Goal: Transaction & Acquisition: Subscribe to service/newsletter

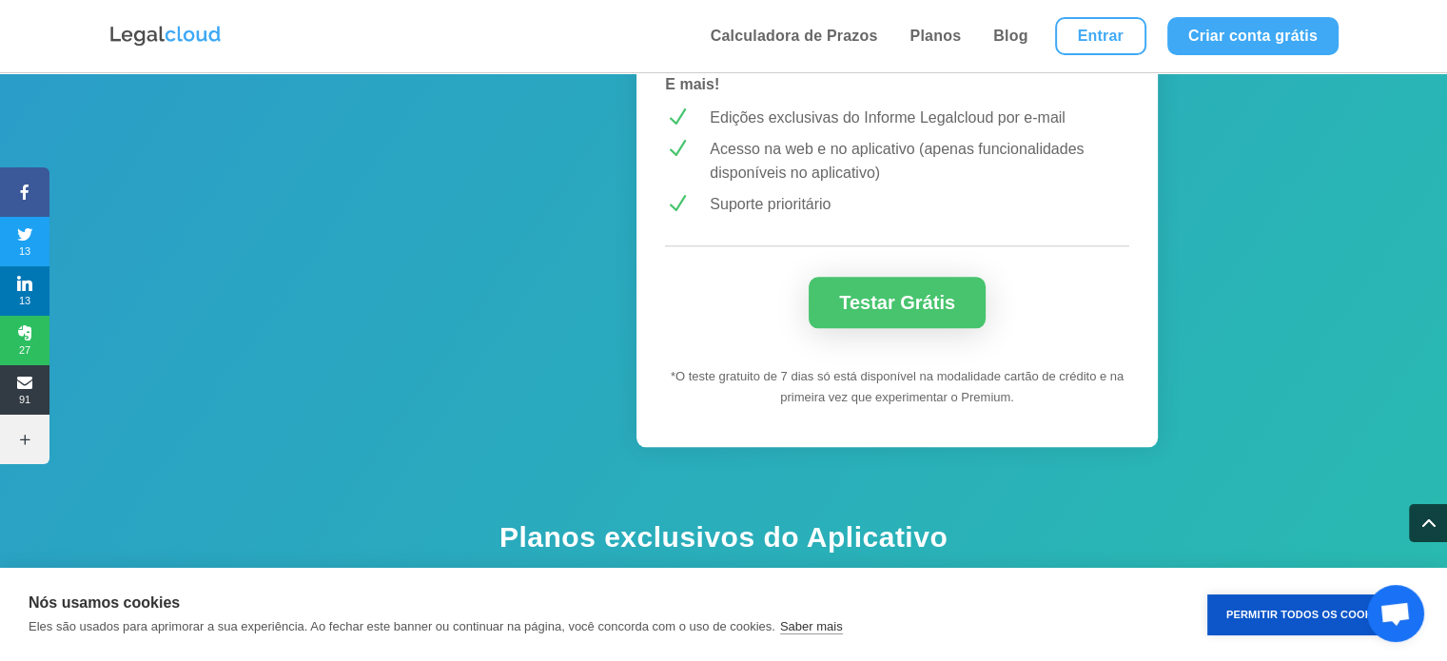
scroll to position [1978, 0]
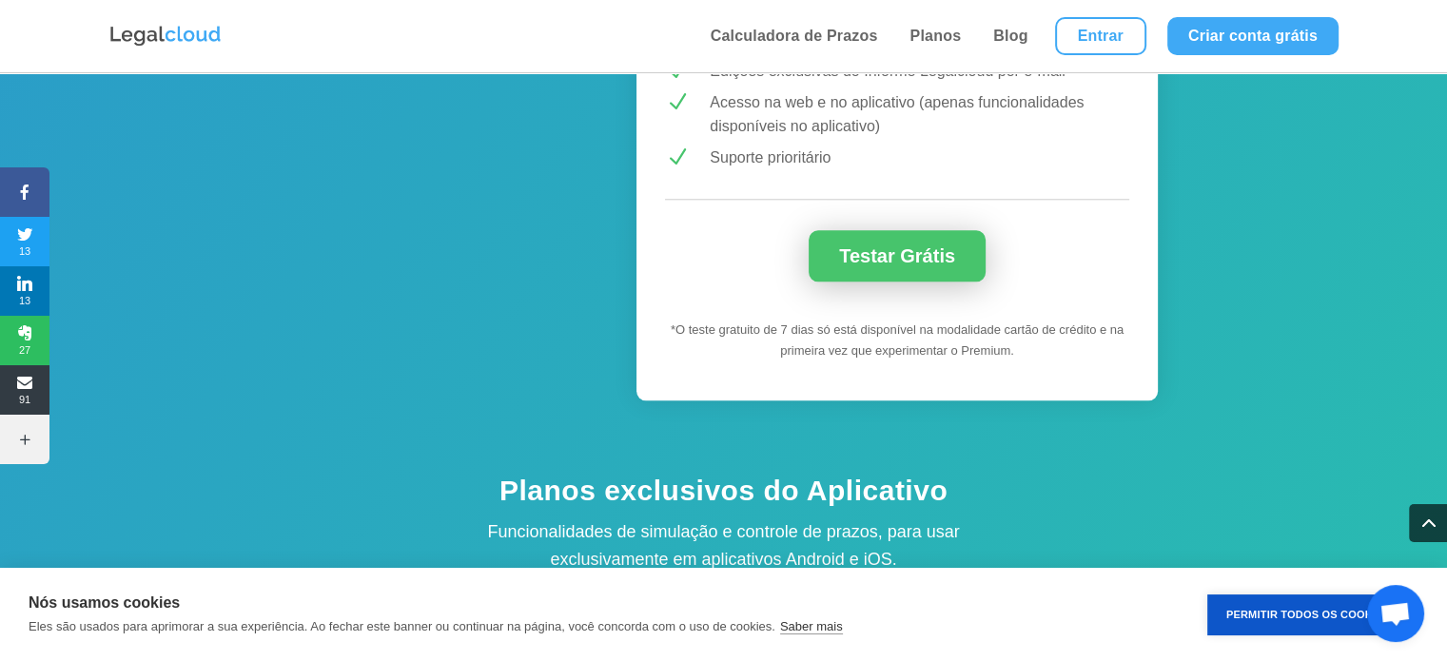
click at [932, 236] on link "Testar Grátis" at bounding box center [896, 255] width 177 height 51
click at [910, 231] on link "Testar Grátis" at bounding box center [896, 256] width 177 height 51
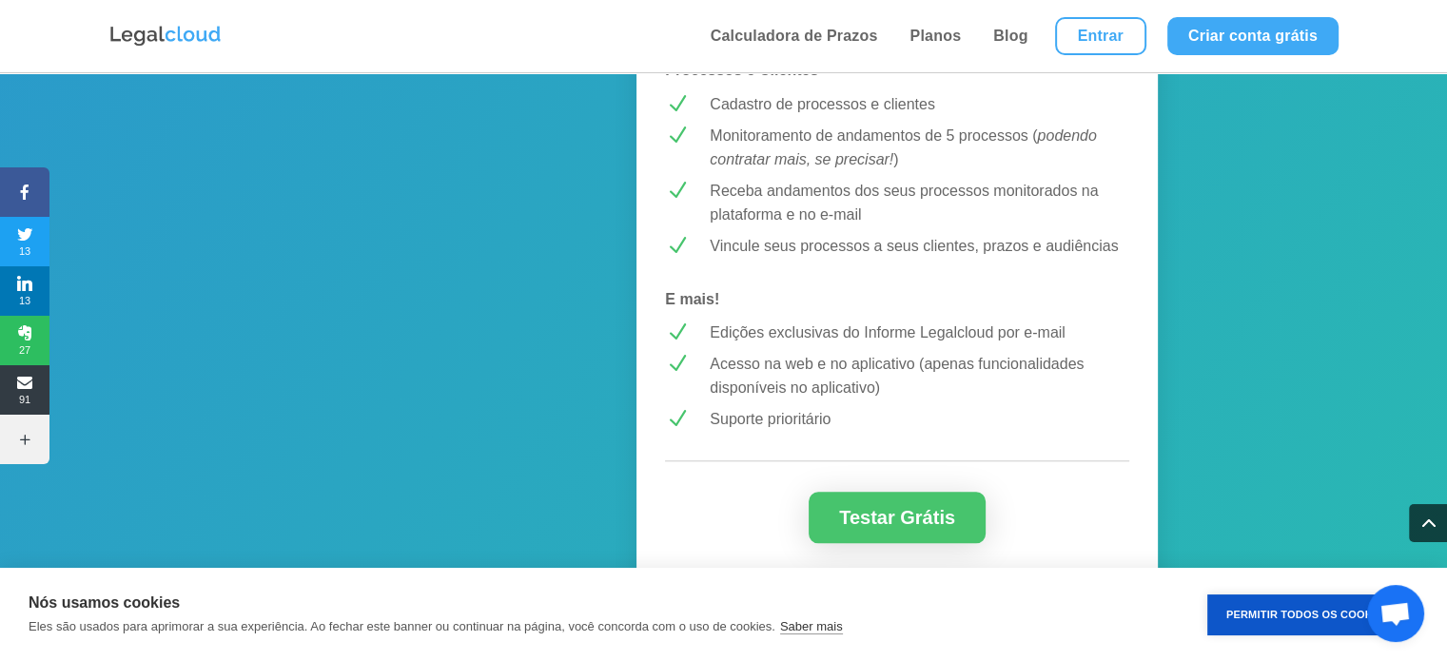
scroll to position [1712, 0]
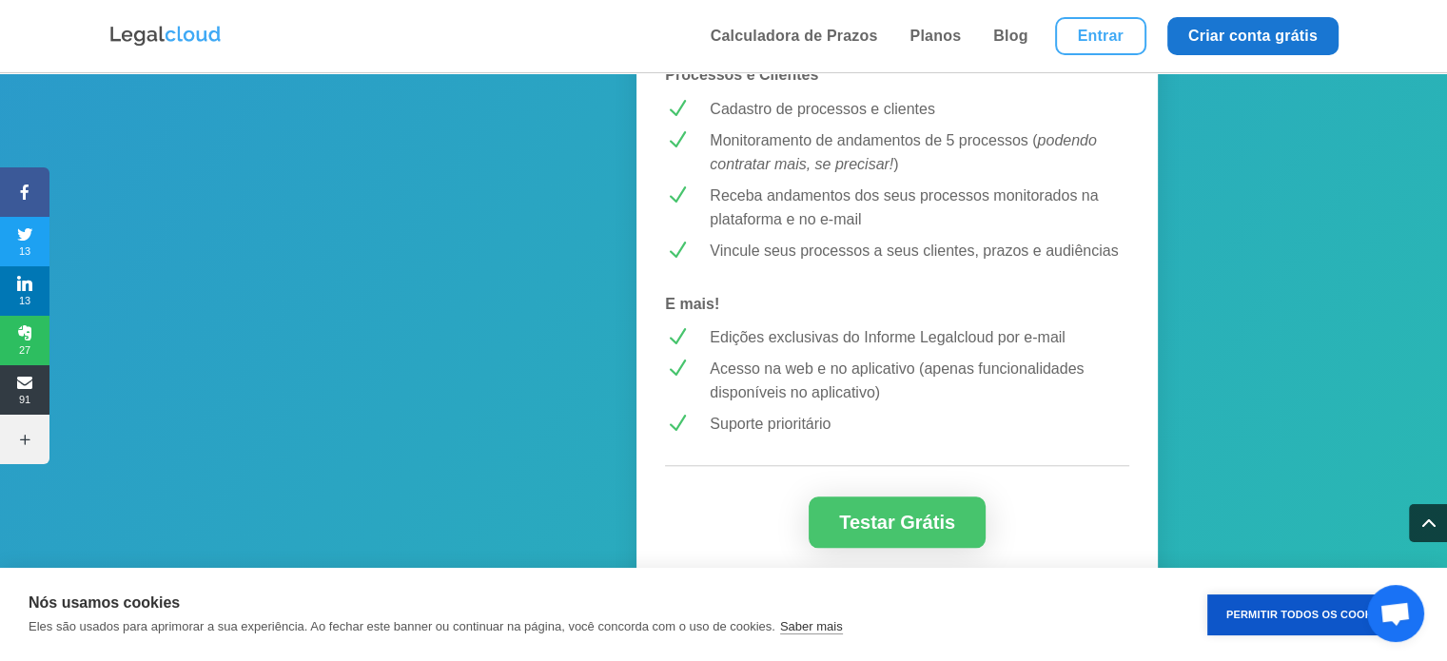
click at [1252, 31] on link "Criar conta grátis" at bounding box center [1252, 36] width 171 height 38
click at [1105, 29] on link "Entrar" at bounding box center [1100, 36] width 91 height 38
